Goal: Task Accomplishment & Management: Use online tool/utility

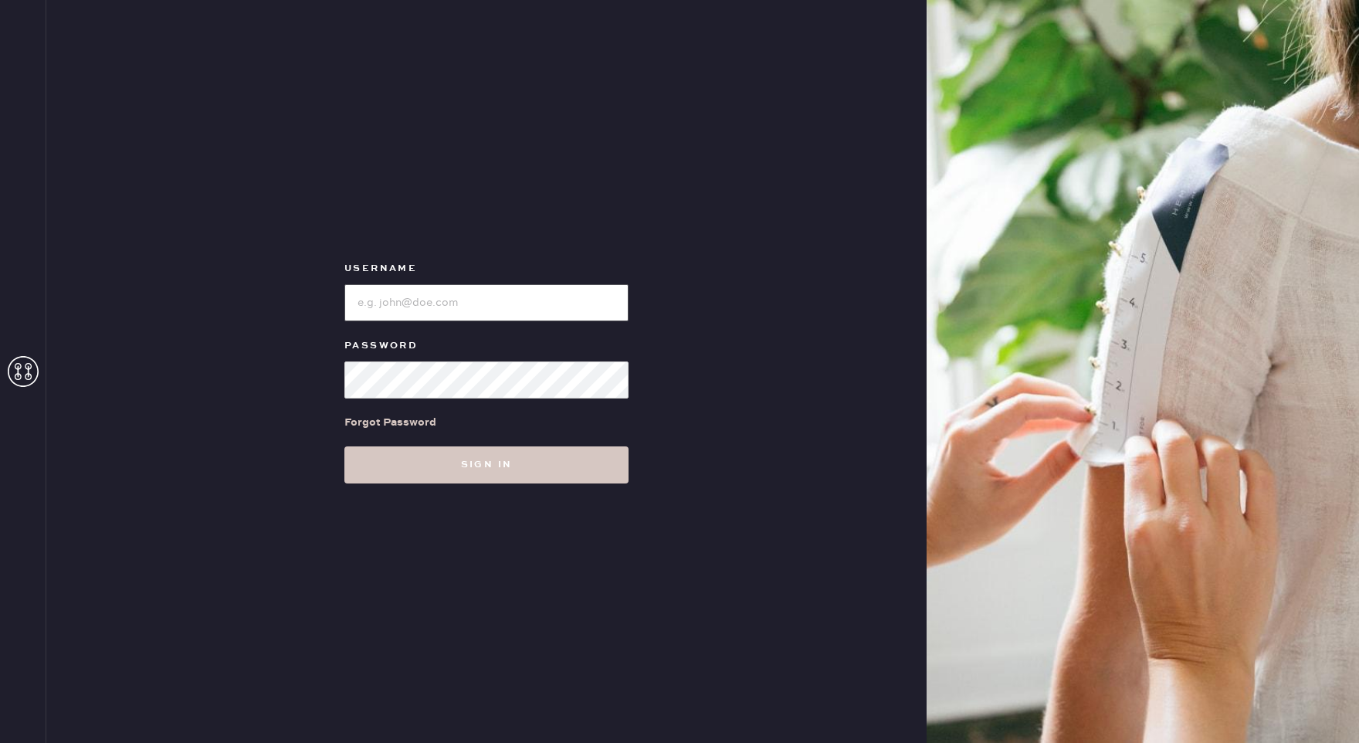
type input "reformationgeorgetown"
click at [393, 470] on button "Sign in" at bounding box center [486, 464] width 284 height 37
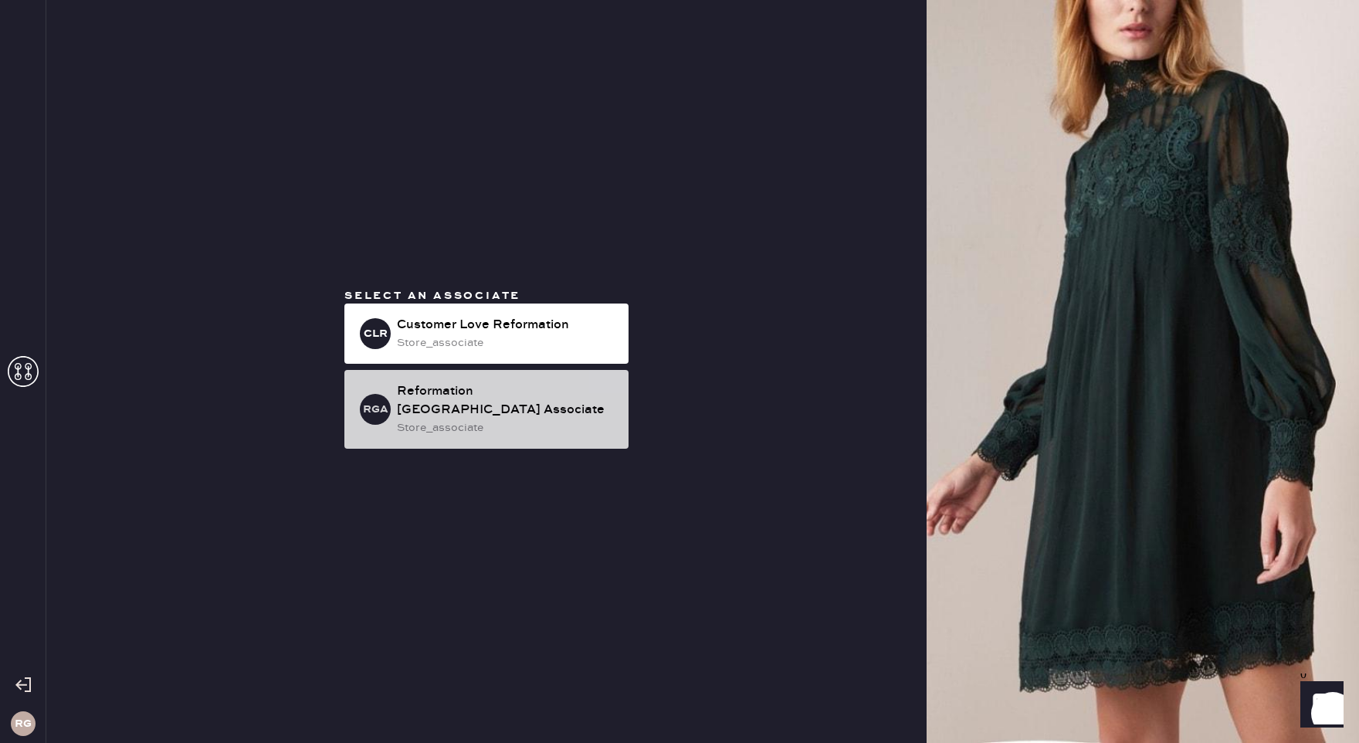
click at [419, 425] on div "store_associate" at bounding box center [506, 427] width 219 height 17
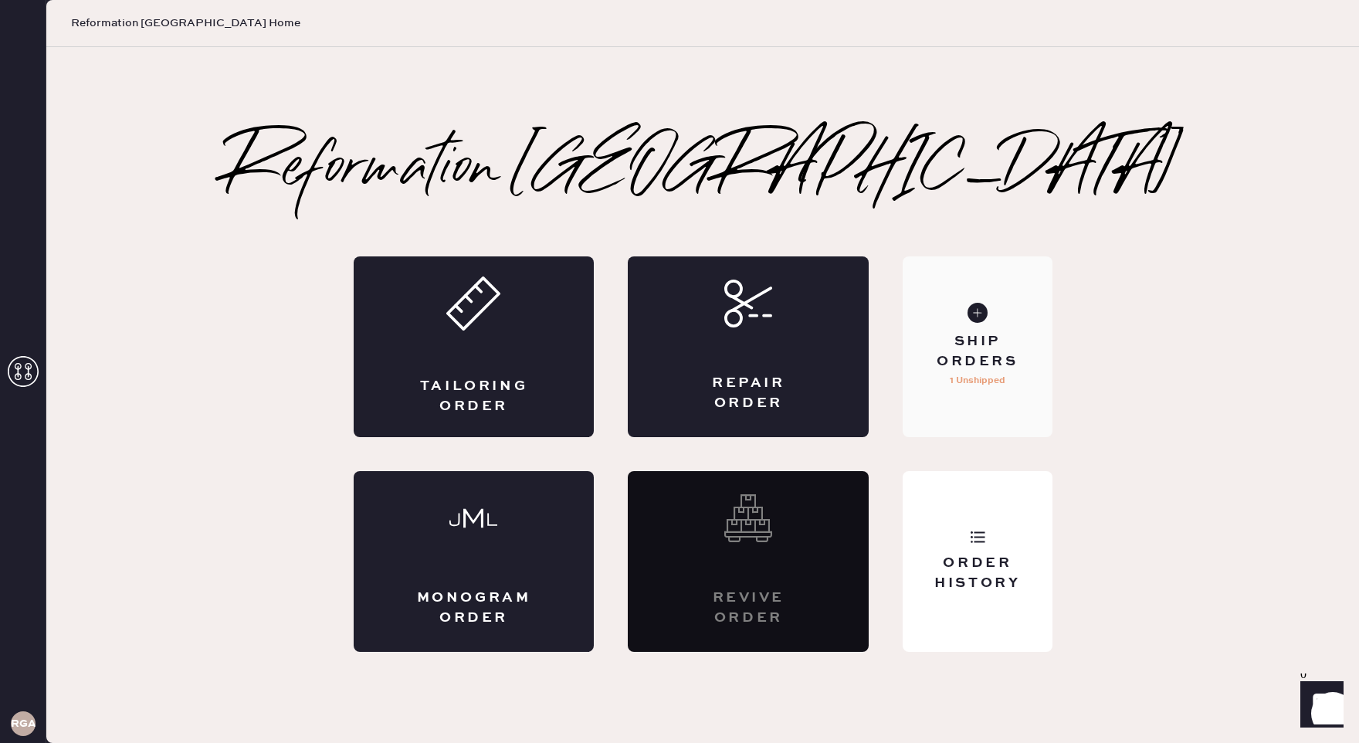
click at [972, 319] on use at bounding box center [977, 313] width 20 height 20
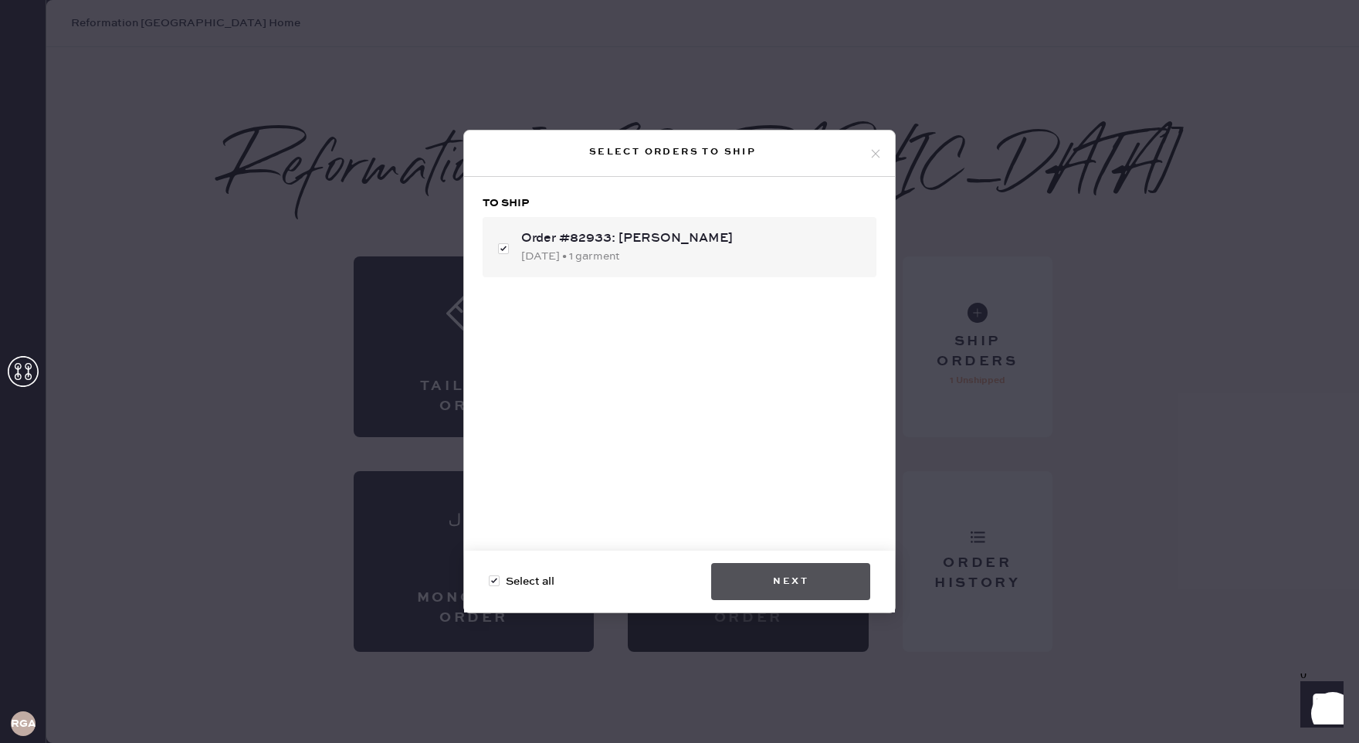
click at [808, 570] on button "Next" at bounding box center [790, 581] width 159 height 37
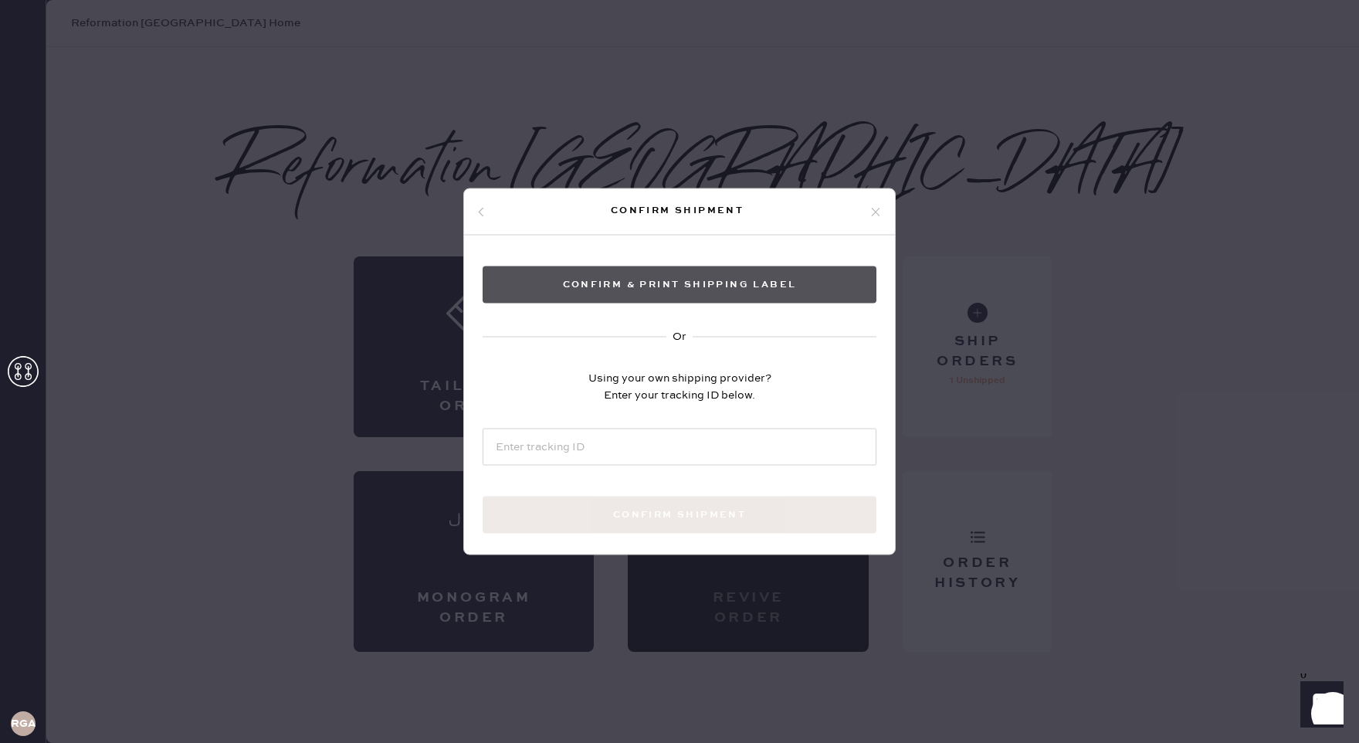
click at [627, 298] on button "Confirm & Print shipping label" at bounding box center [679, 284] width 394 height 37
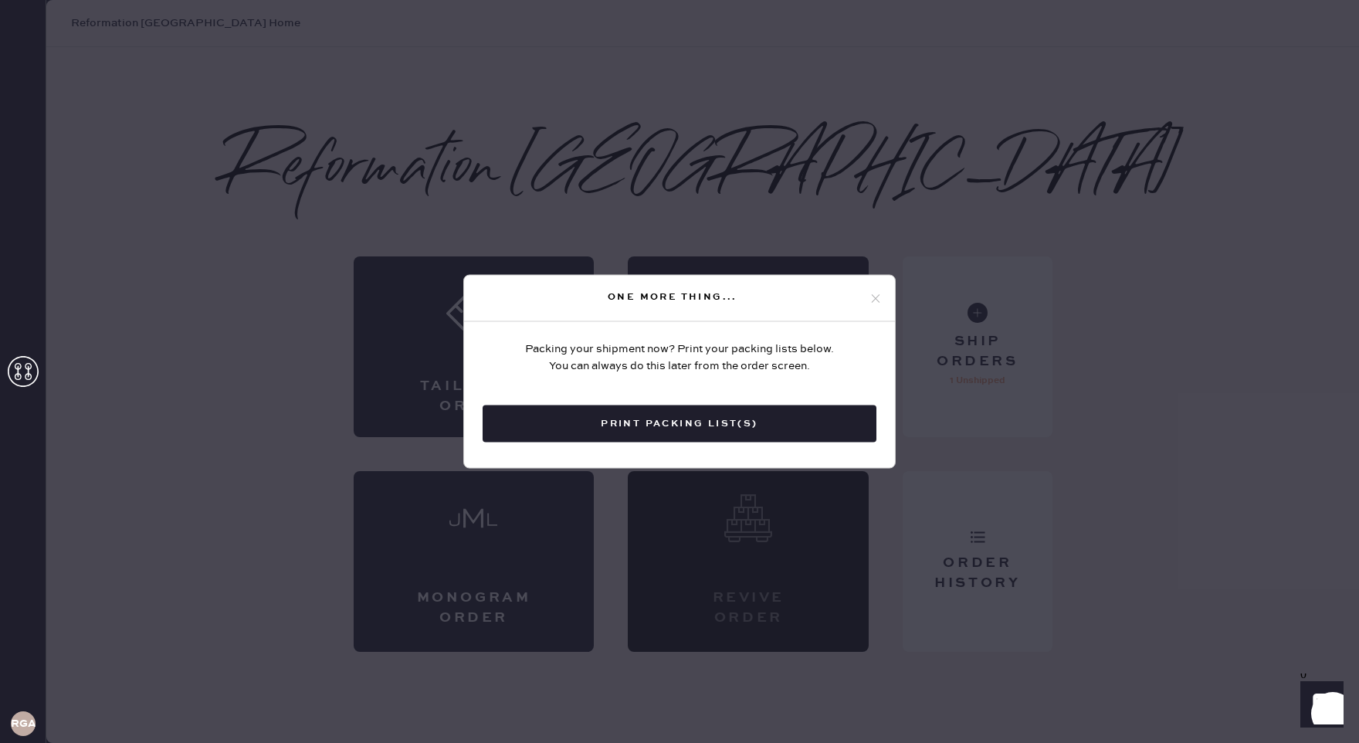
click at [717, 428] on button "Print Packing List(s)" at bounding box center [679, 423] width 394 height 37
